Goal: Complete application form

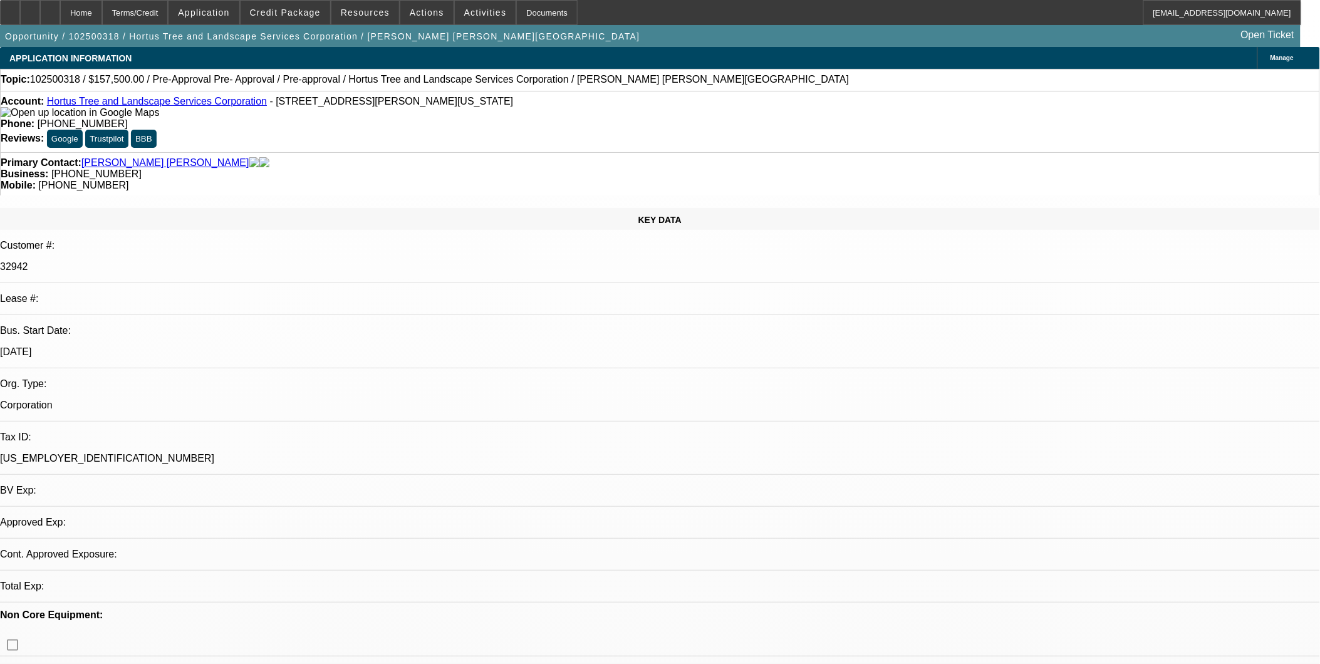
select select "0.1"
select select "2"
select select "0"
select select "1"
select select "2"
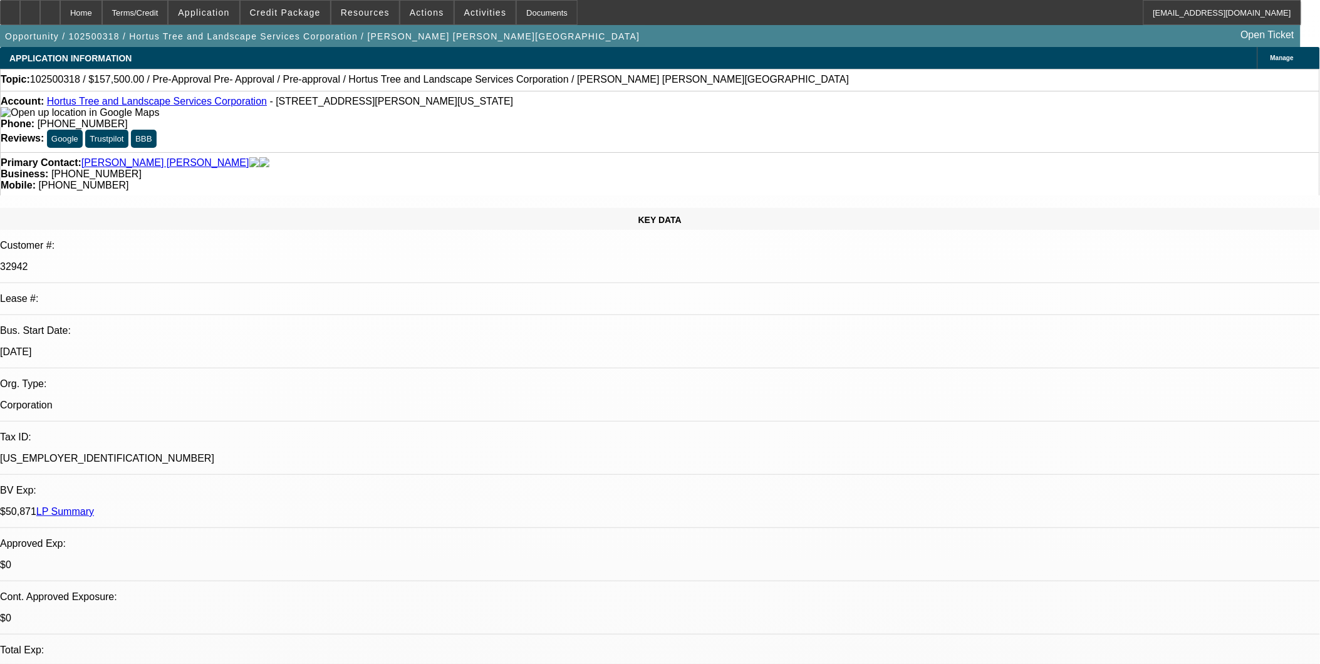
select select "6"
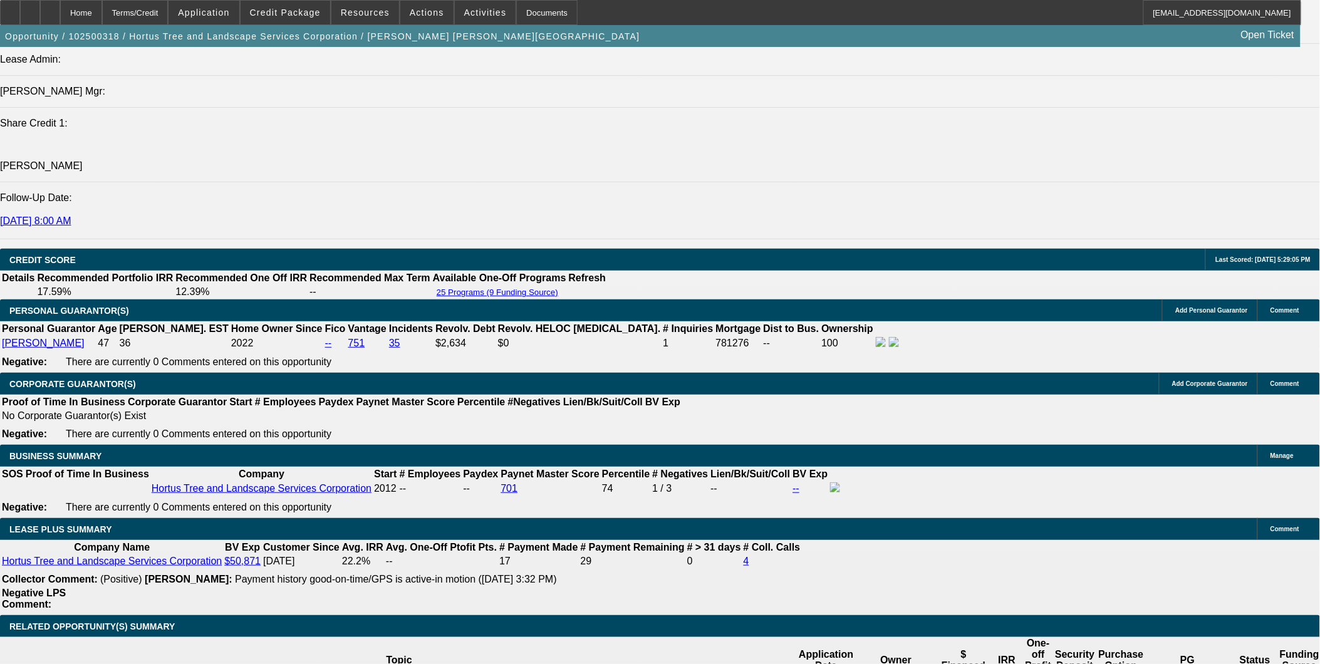
scroll to position [1531, 0]
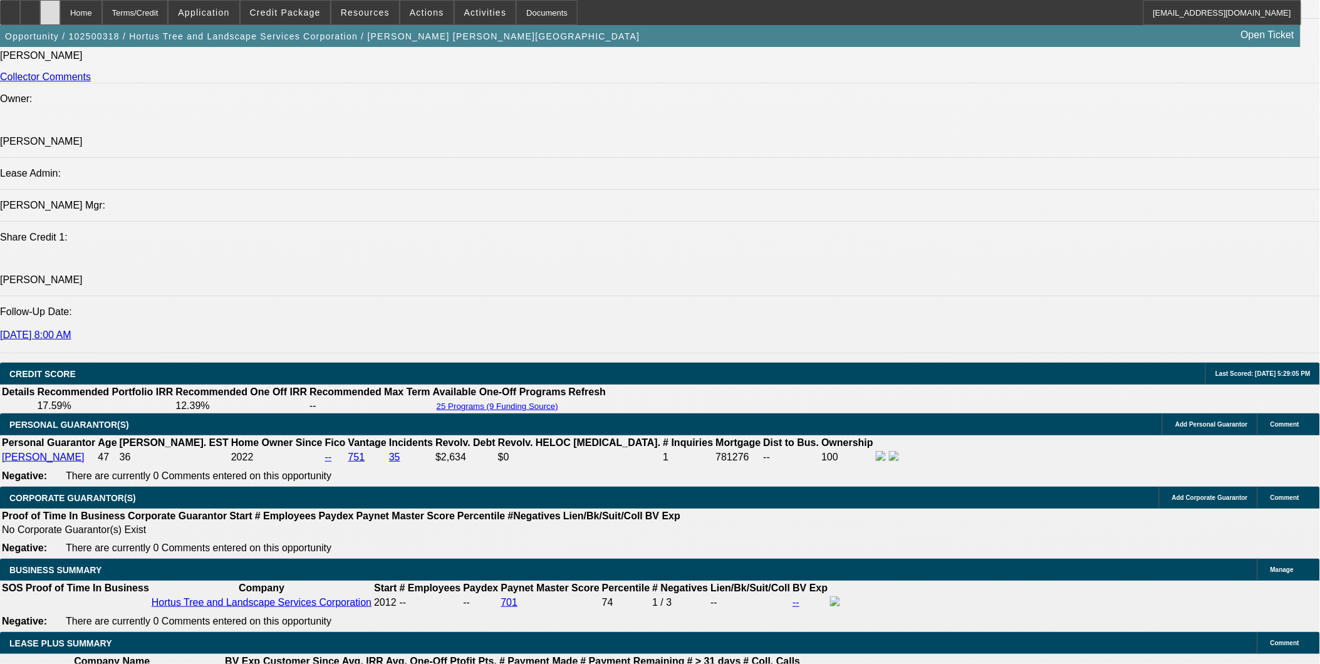
click at [60, 11] on div at bounding box center [50, 12] width 20 height 25
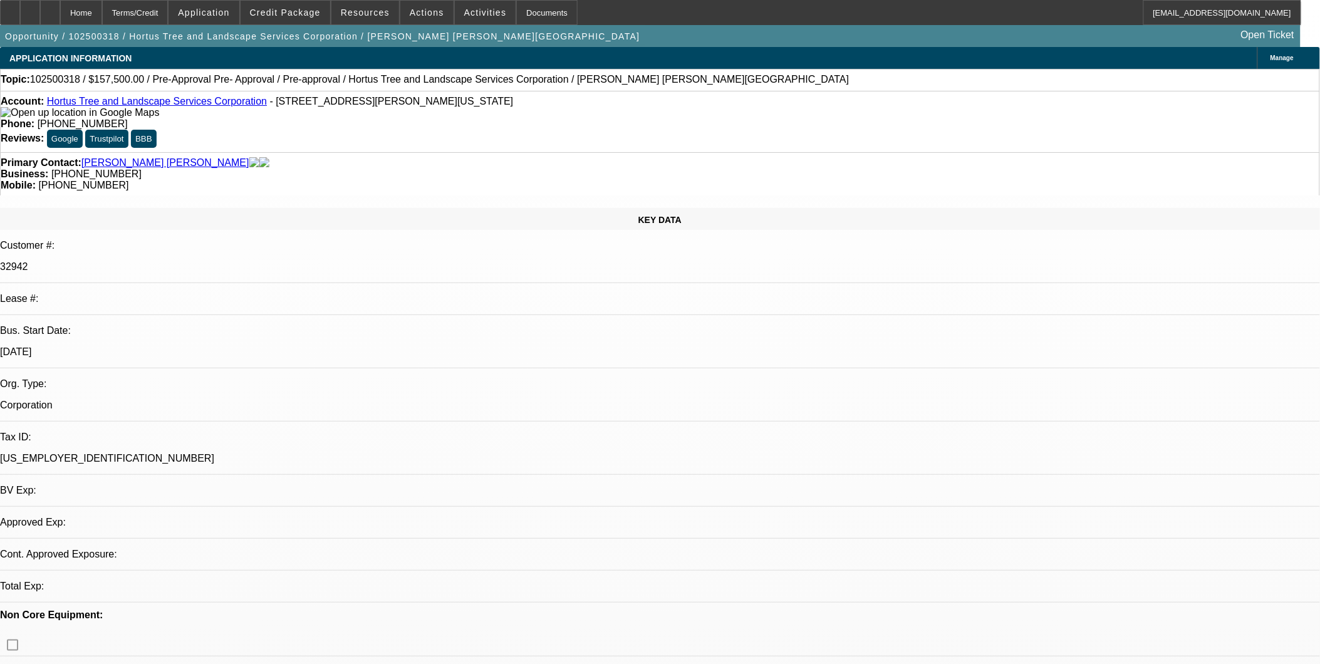
select select "0.1"
select select "2"
select select "0"
select select "1"
select select "2"
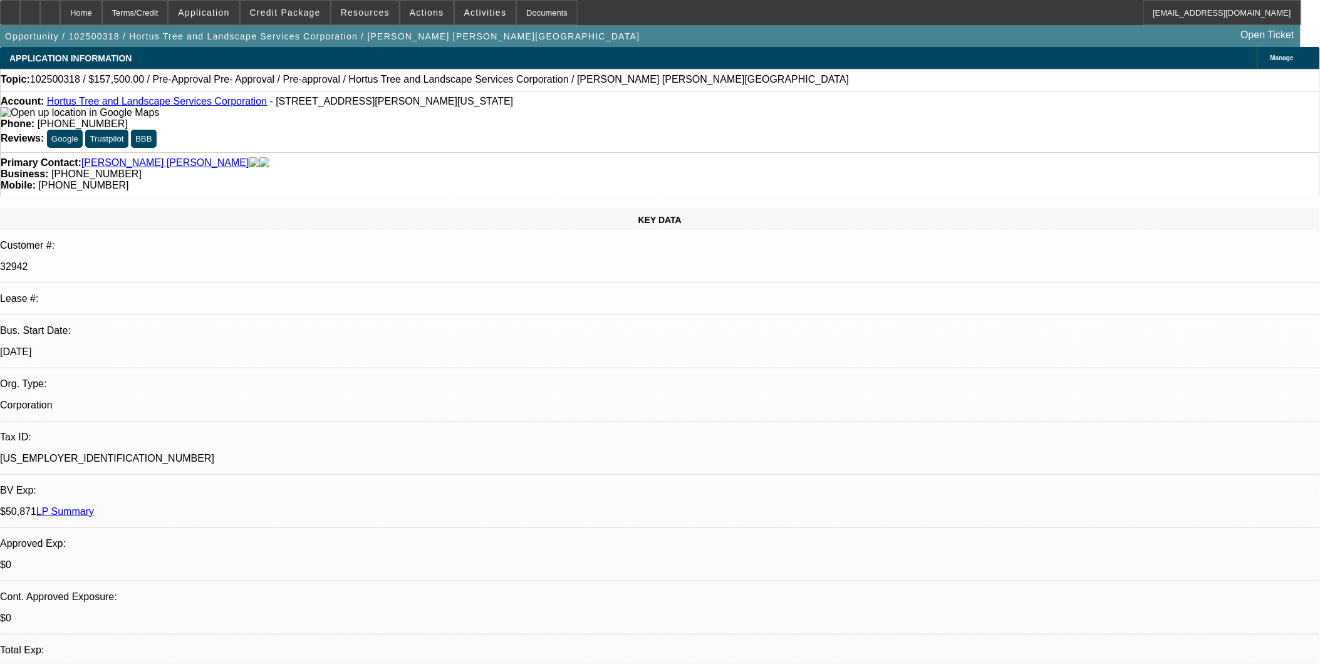
select select "6"
